Goal: Contribute content

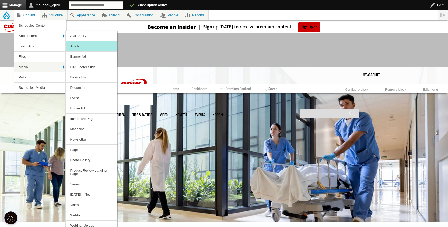
click at [76, 47] on link "Article" at bounding box center [91, 46] width 51 height 10
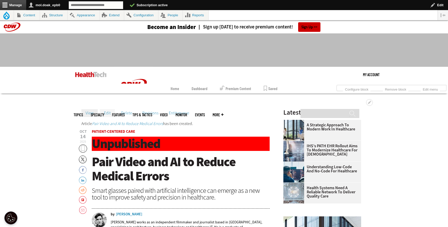
click at [109, 110] on link "Edit" at bounding box center [107, 113] width 15 height 8
click at [107, 113] on link "Edit" at bounding box center [107, 113] width 15 height 8
click at [109, 115] on link "Edit" at bounding box center [107, 113] width 15 height 8
